Goal: Task Accomplishment & Management: Manage account settings

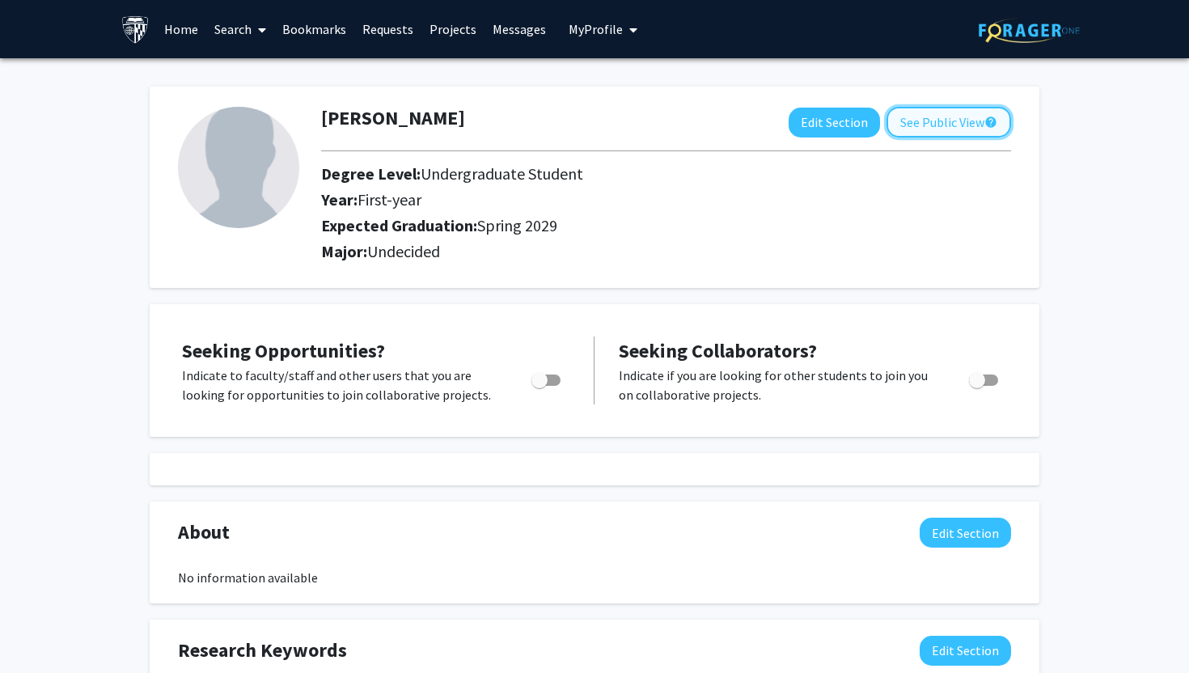
click at [911, 128] on button "See Public View help" at bounding box center [949, 122] width 125 height 31
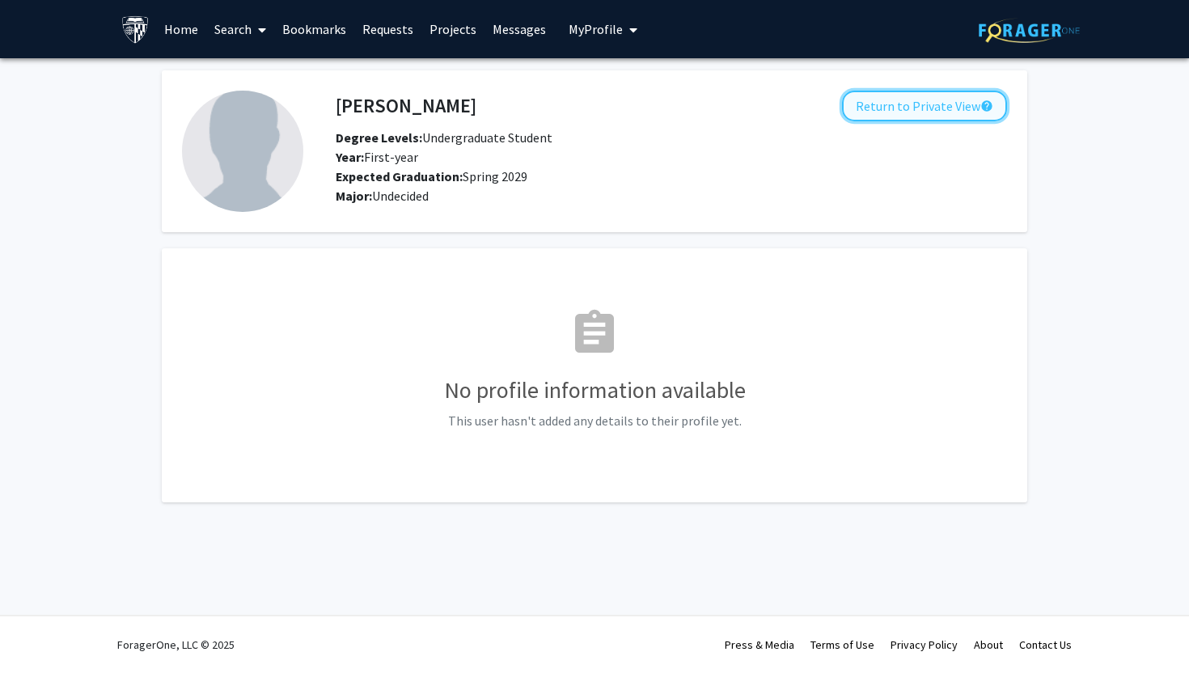
click at [932, 103] on button "Return to Private View help" at bounding box center [924, 106] width 165 height 31
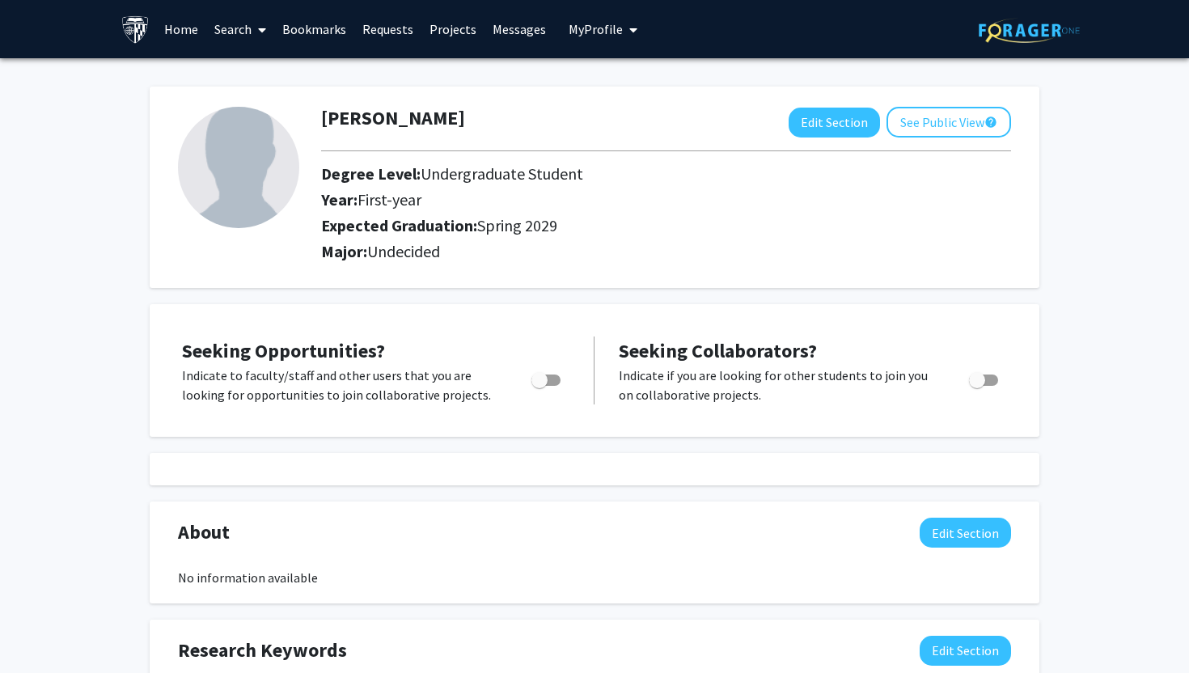
click at [629, 26] on icon "My profile dropdown to access profile and logout" at bounding box center [633, 29] width 8 height 13
click at [633, 75] on span "[PERSON_NAME]" at bounding box center [670, 75] width 98 height 18
